Goal: Book appointment/travel/reservation

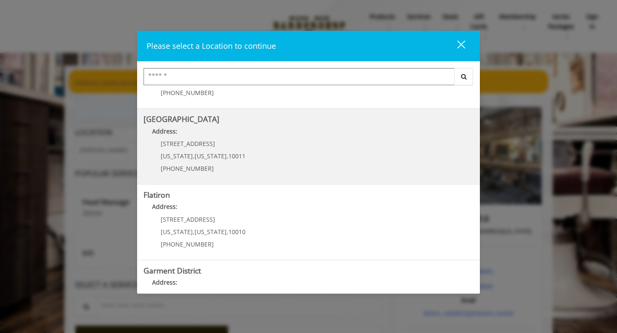
scroll to position [135, 0]
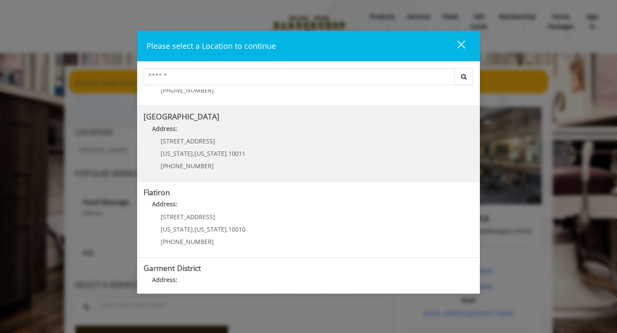
click at [251, 136] on Street "Address:" at bounding box center [309, 131] width 330 height 14
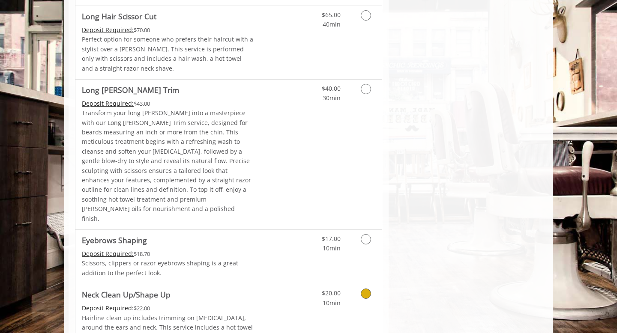
click at [297, 285] on link "Discounted Price" at bounding box center [279, 326] width 51 height 83
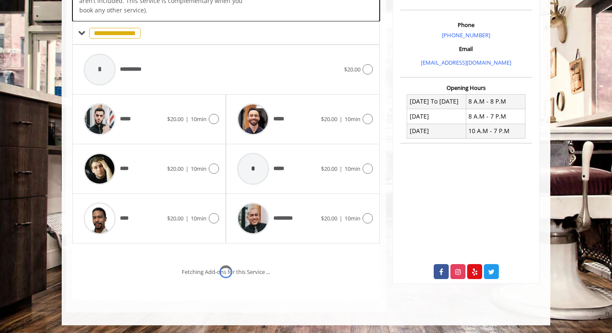
scroll to position [249, 0]
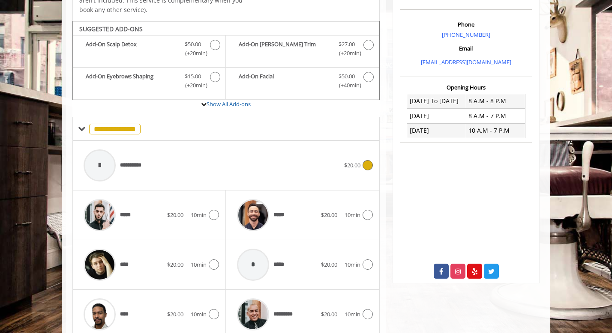
click at [217, 159] on div "**********" at bounding box center [211, 165] width 265 height 41
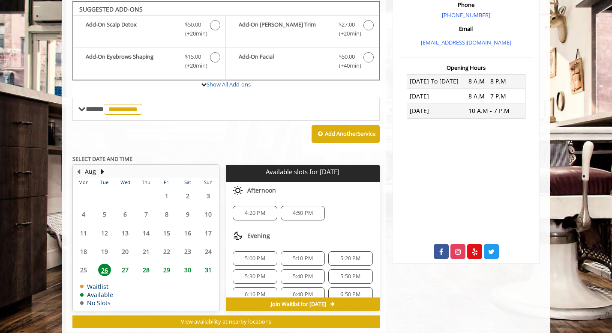
scroll to position [270, 0]
